Goal: Task Accomplishment & Management: Use online tool/utility

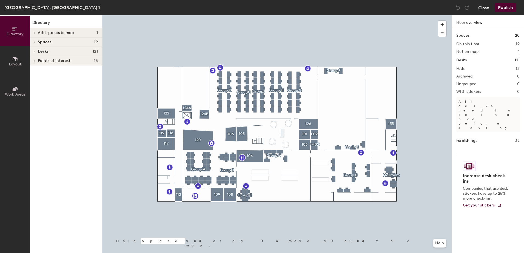
click at [484, 10] on button "Close" at bounding box center [483, 7] width 11 height 9
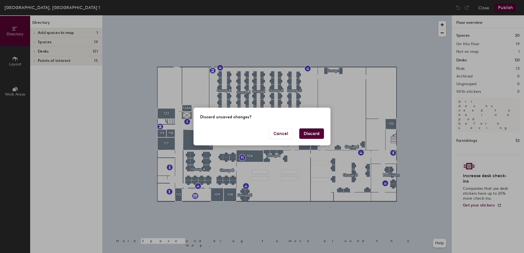
click at [317, 136] on button "Discard" at bounding box center [311, 133] width 25 height 10
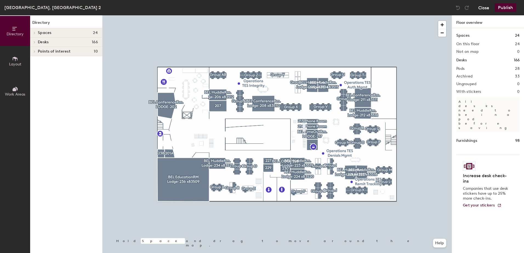
click at [486, 7] on button "Close" at bounding box center [483, 7] width 11 height 9
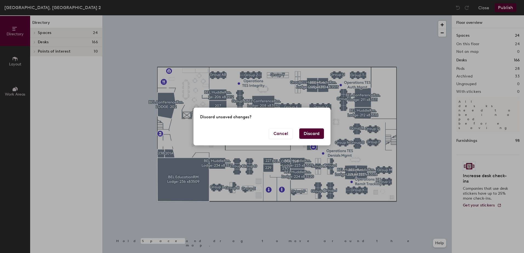
click at [317, 137] on button "Discard" at bounding box center [311, 133] width 25 height 10
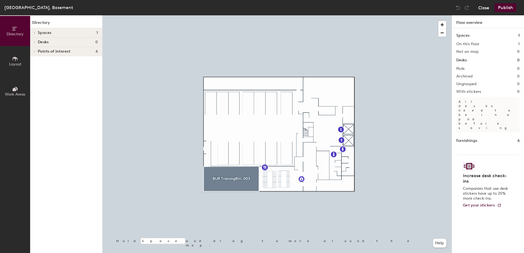
click at [482, 4] on button "Close" at bounding box center [483, 7] width 11 height 9
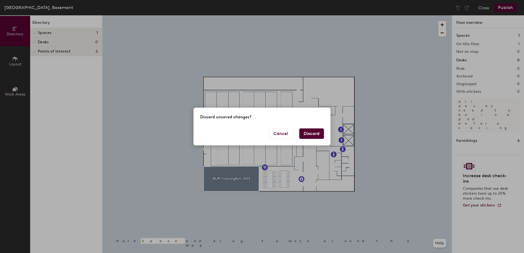
click at [319, 136] on button "Discard" at bounding box center [311, 133] width 25 height 10
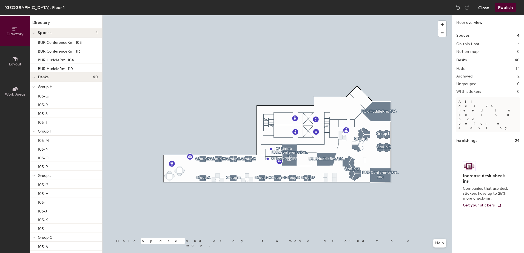
click at [486, 8] on button "Close" at bounding box center [483, 7] width 11 height 9
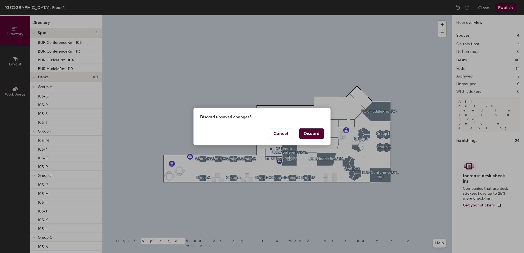
click at [315, 136] on button "Discard" at bounding box center [311, 133] width 25 height 10
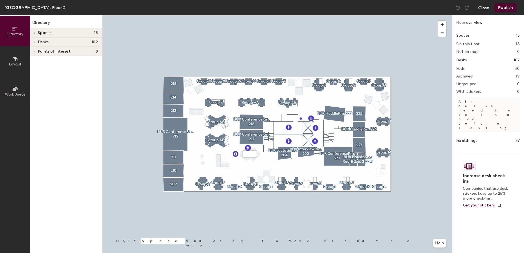
click at [480, 10] on button "Close" at bounding box center [483, 7] width 11 height 9
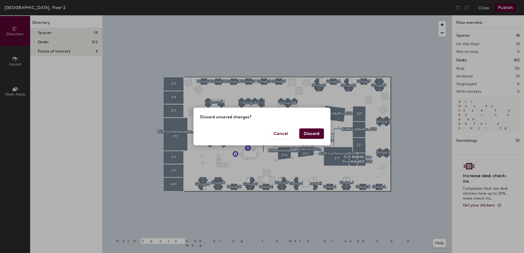
click at [317, 137] on button "Discard" at bounding box center [311, 133] width 25 height 10
click at [318, 135] on body "Skip navigation Schedule Office People Analytics Services Manage [GEOGRAPHIC_DA…" at bounding box center [262, 126] width 524 height 253
